Goal: Consume media (video, audio)

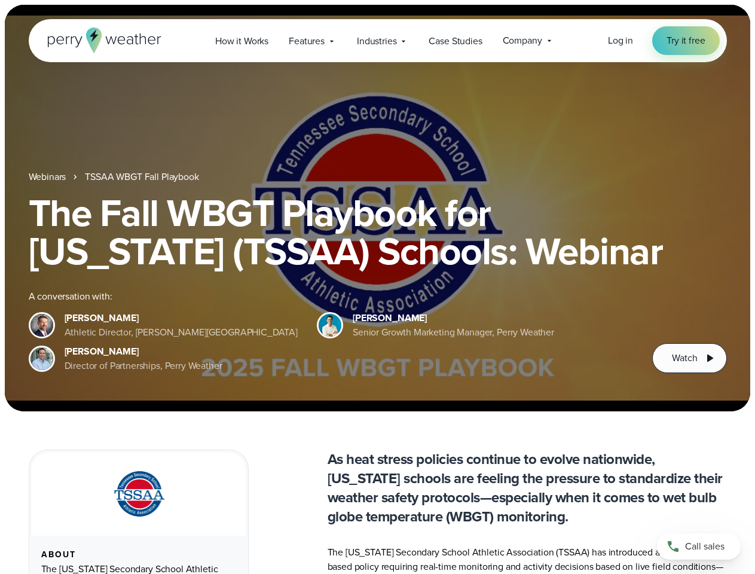
click at [377, 287] on div "The Fall WBGT Playbook for [US_STATE] (TSSAA) Schools: Webinar A conversation w…" at bounding box center [378, 283] width 698 height 179
click at [377, 41] on span "Industries" at bounding box center [376, 41] width 39 height 14
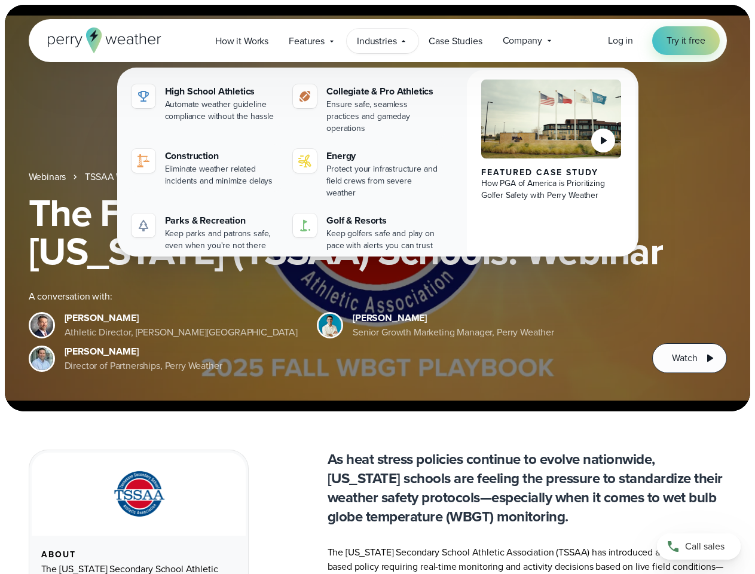
click at [377, 208] on h1 "The Fall WBGT Playbook for [US_STATE] (TSSAA) Schools: Webinar" at bounding box center [378, 232] width 698 height 77
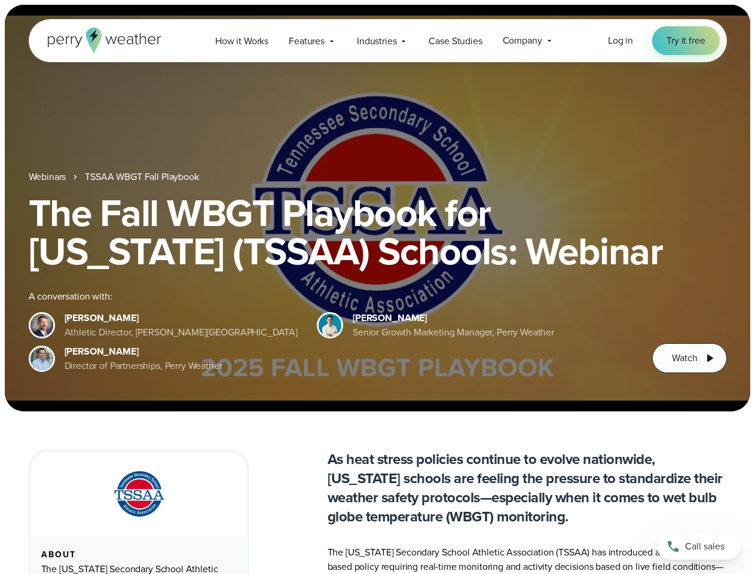
click at [143, 177] on link "TSSAA WBGT Fall Playbook" at bounding box center [142, 177] width 114 height 14
click at [689, 358] on span "Watch" at bounding box center [684, 358] width 25 height 14
